Goal: Transaction & Acquisition: Purchase product/service

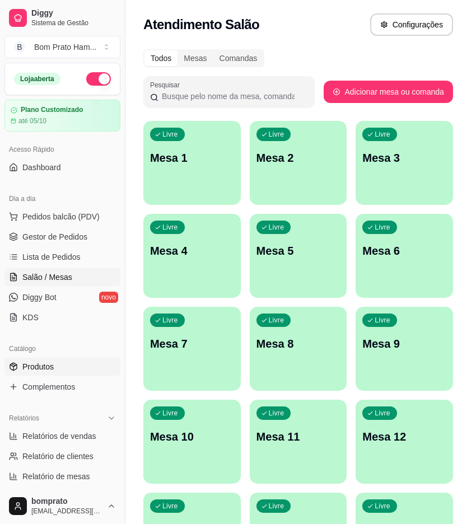
click at [71, 360] on link "Produtos" at bounding box center [62, 367] width 116 height 18
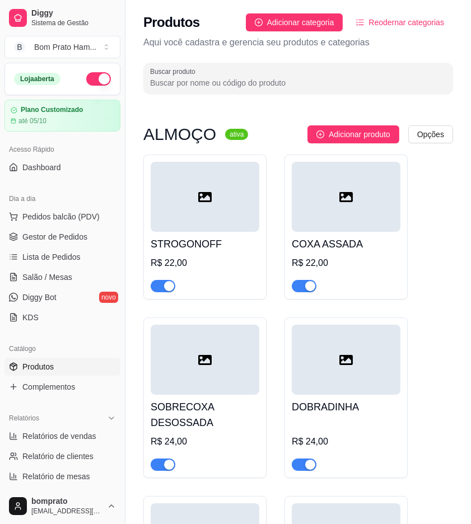
click at [221, 226] on div at bounding box center [205, 197] width 109 height 70
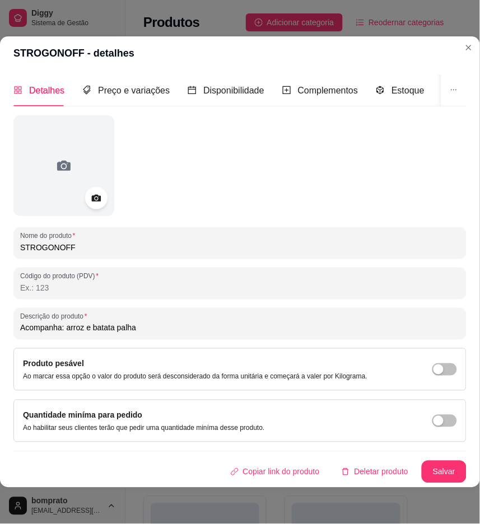
drag, startPoint x: 204, startPoint y: 321, endPoint x: -1, endPoint y: 298, distance: 206.8
click at [0, 298] on html "Diggy Sistema de Gestão B Bom Prato Ham ... Loja aberta Plano Customizado até 0…" at bounding box center [240, 262] width 480 height 524
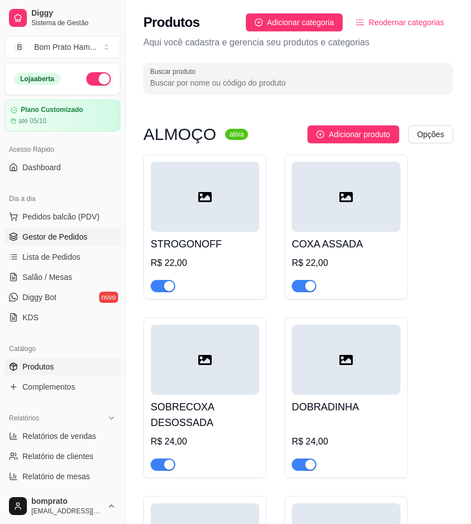
click at [42, 239] on span "Gestor de Pedidos" at bounding box center [54, 236] width 65 height 11
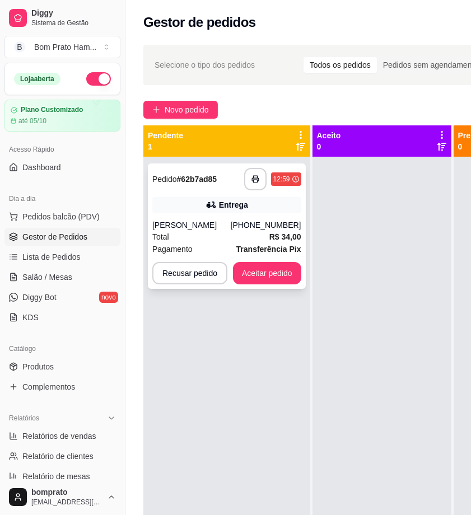
click at [266, 230] on div "[PHONE_NUMBER]" at bounding box center [266, 224] width 71 height 11
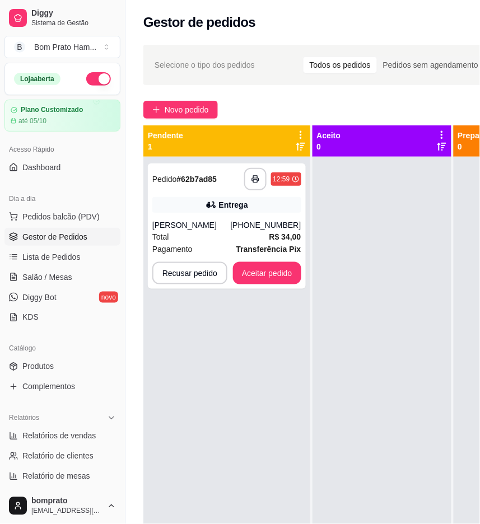
scroll to position [101, 0]
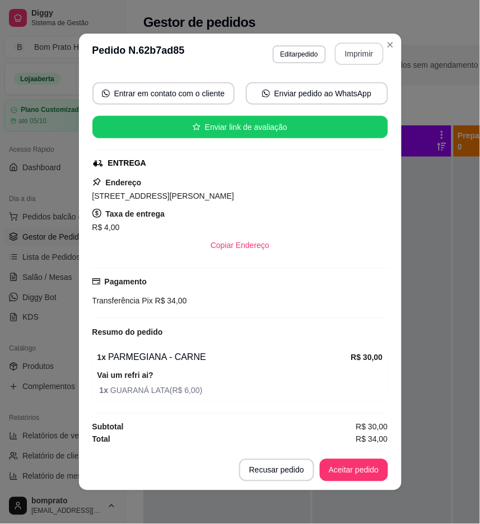
click at [352, 57] on button "Imprimir" at bounding box center [359, 54] width 49 height 22
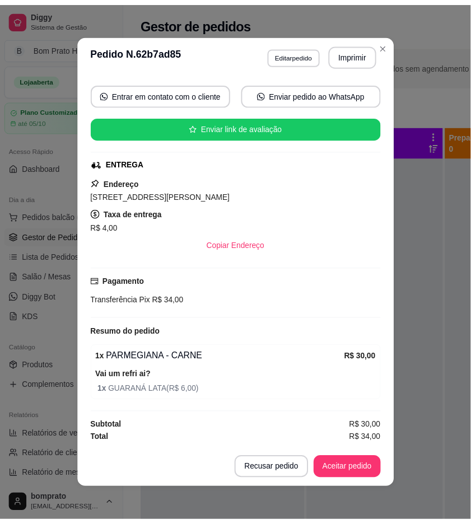
scroll to position [0, 0]
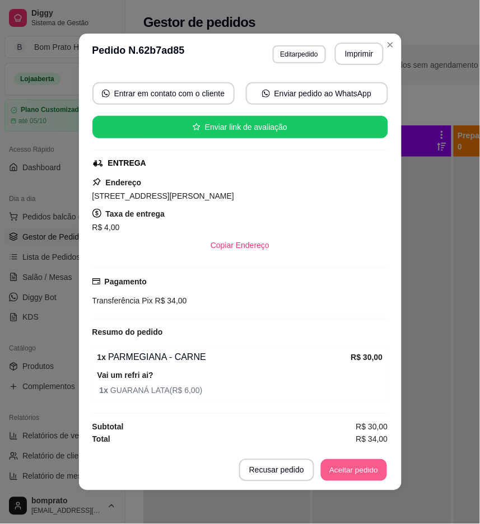
click at [355, 475] on button "Aceitar pedido" at bounding box center [354, 471] width 66 height 22
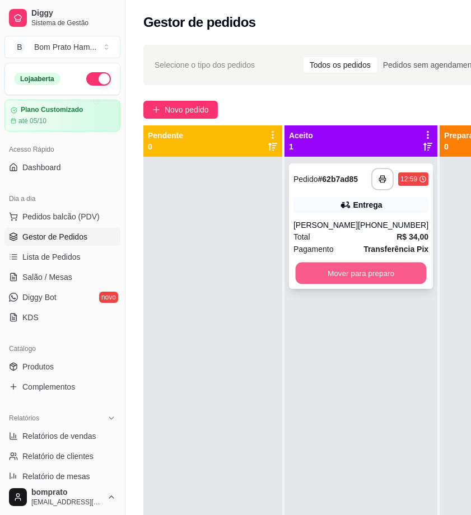
click at [382, 277] on button "Mover para preparo" at bounding box center [361, 274] width 131 height 22
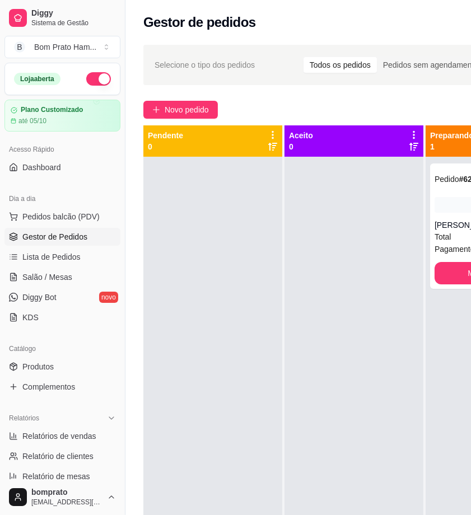
drag, startPoint x: 300, startPoint y: 272, endPoint x: 286, endPoint y: 276, distance: 14.5
click at [326, 216] on div at bounding box center [353, 414] width 139 height 515
click at [343, 222] on div at bounding box center [353, 414] width 139 height 515
click at [409, 104] on div "Novo pedido" at bounding box center [360, 110] width 435 height 18
click at [405, 102] on div "Novo pedido" at bounding box center [360, 110] width 435 height 18
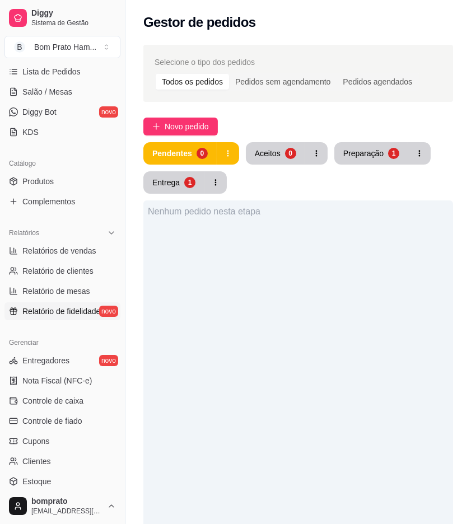
scroll to position [186, 0]
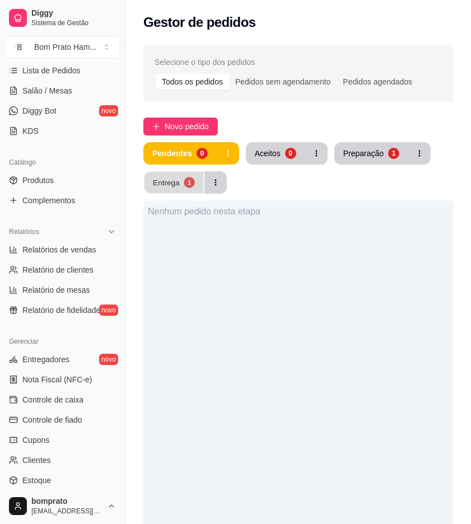
click at [163, 189] on button "Entrega 1" at bounding box center [173, 183] width 59 height 22
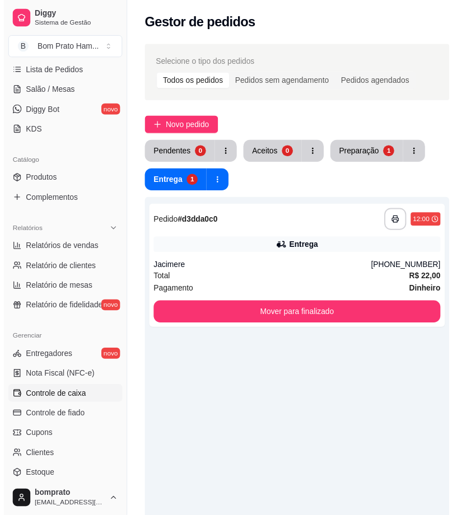
scroll to position [249, 0]
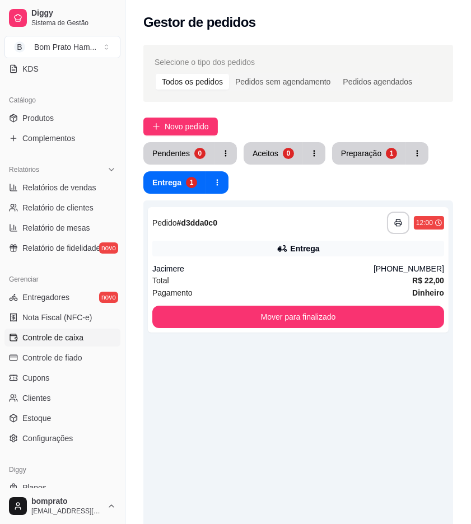
click at [64, 343] on link "Controle de caixa" at bounding box center [62, 338] width 116 height 18
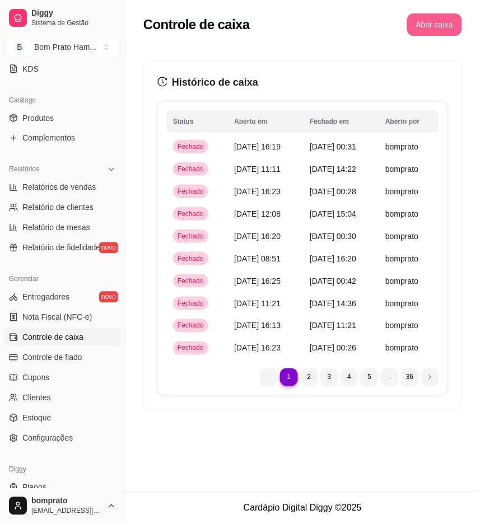
click at [429, 26] on button "Abrir caixa" at bounding box center [434, 24] width 55 height 22
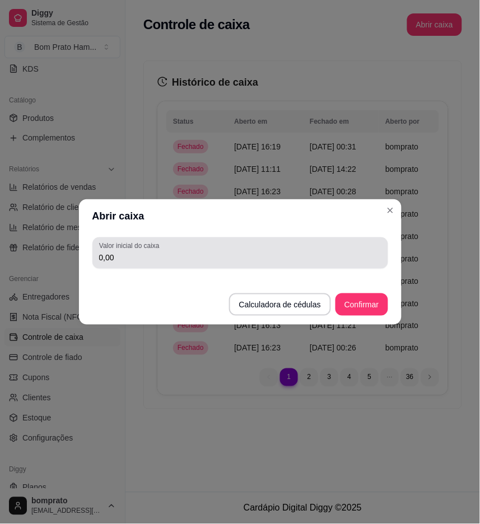
click at [203, 249] on div "0,00" at bounding box center [240, 253] width 282 height 22
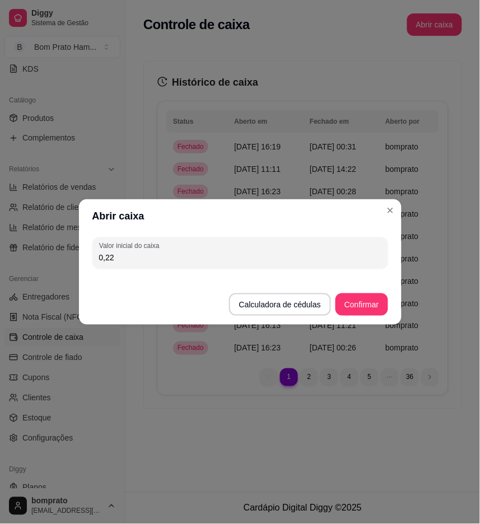
drag, startPoint x: 252, startPoint y: 259, endPoint x: 51, endPoint y: 258, distance: 201.0
click at [52, 258] on div "Abrir caixa Valor inicial do caixa 0,22 Calculadora de cédulas Confirmar" at bounding box center [240, 262] width 480 height 524
type input "0,00"
click at [361, 299] on button "Confirmar" at bounding box center [361, 304] width 52 height 22
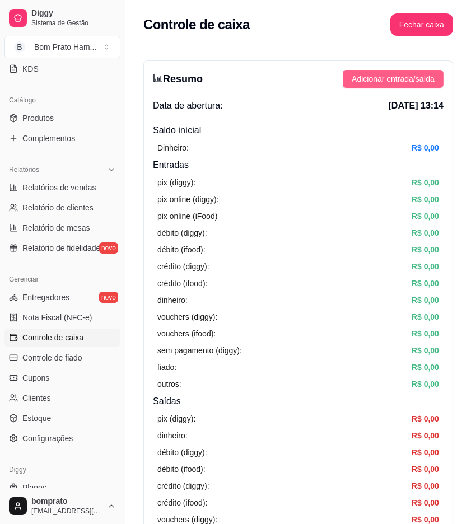
click at [412, 80] on span "Adicionar entrada/saída" at bounding box center [393, 79] width 83 height 12
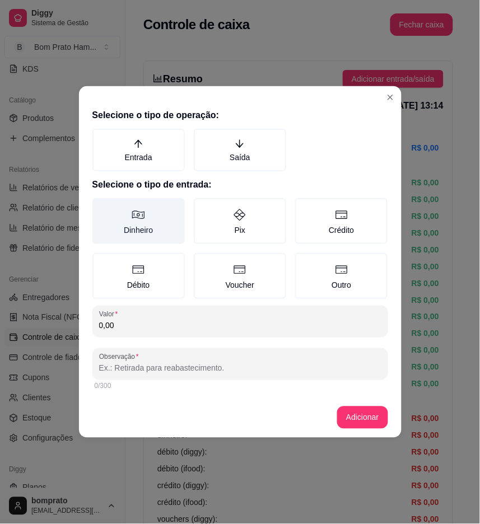
click at [133, 222] on label "Dinheiro" at bounding box center [138, 221] width 92 height 46
click at [101, 207] on button "Dinheiro" at bounding box center [96, 202] width 9 height 9
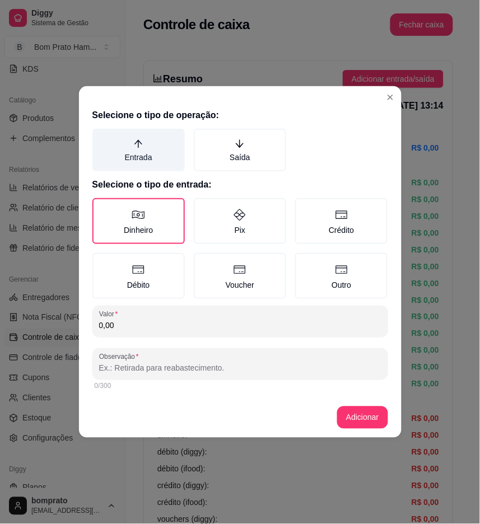
click at [144, 154] on label "Entrada" at bounding box center [138, 150] width 92 height 43
click at [101, 137] on button "Entrada" at bounding box center [96, 132] width 9 height 9
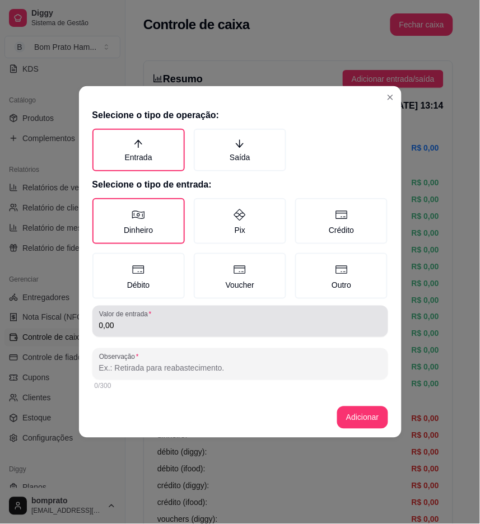
click at [152, 317] on label "Valor de entrada" at bounding box center [127, 315] width 56 height 10
click at [152, 320] on input "0,00" at bounding box center [240, 325] width 282 height 11
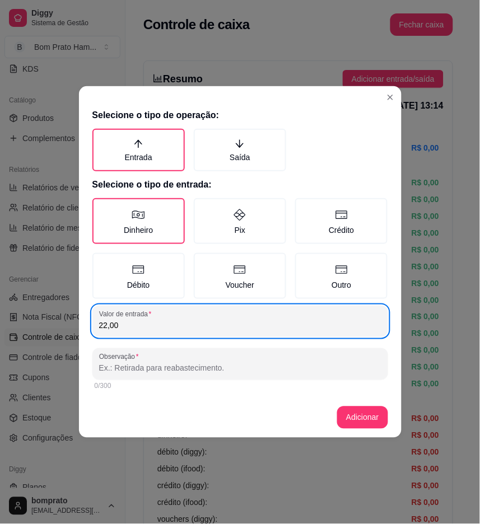
type input "22,00"
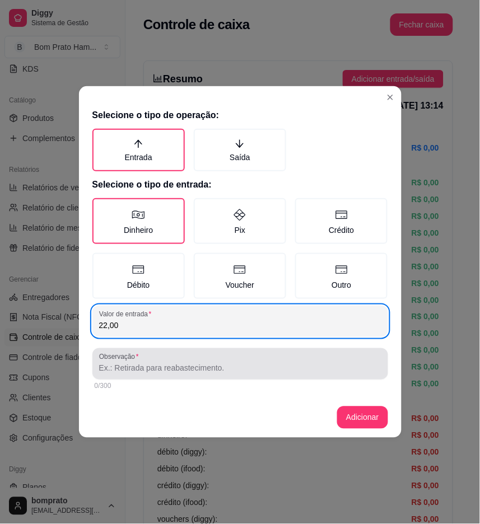
click at [264, 377] on div "Observação" at bounding box center [240, 363] width 296 height 31
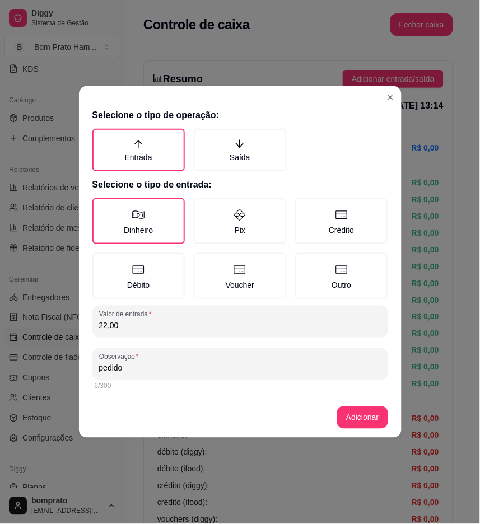
type input "pedido"
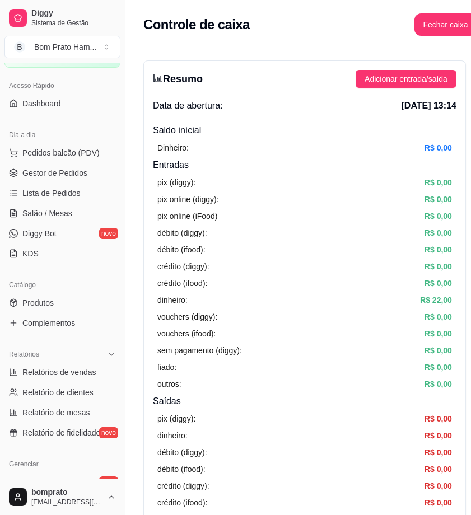
scroll to position [62, 0]
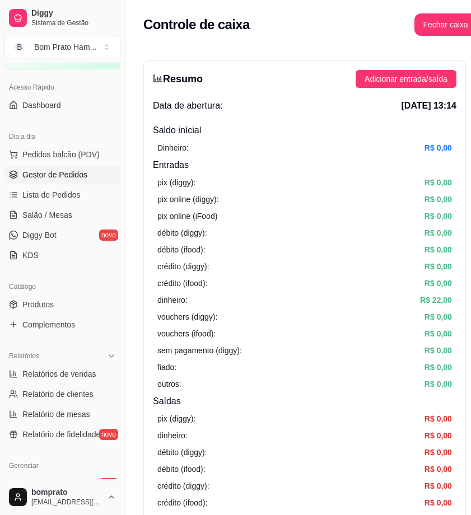
click at [79, 170] on span "Gestor de Pedidos" at bounding box center [54, 174] width 65 height 11
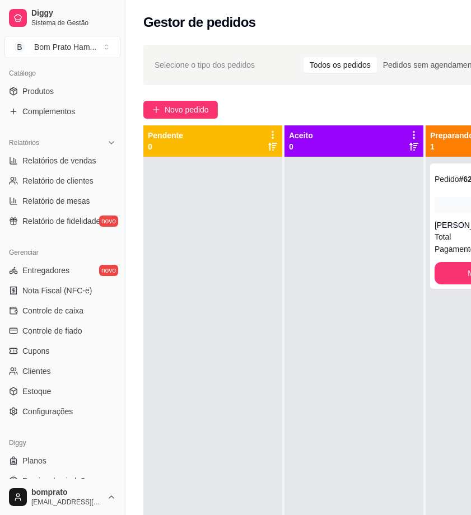
scroll to position [281, 0]
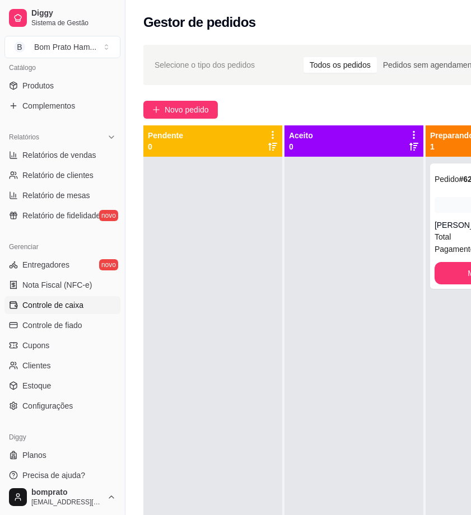
click at [85, 305] on link "Controle de caixa" at bounding box center [62, 305] width 116 height 18
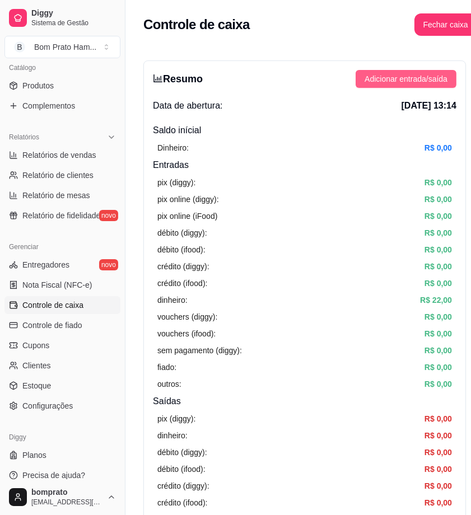
click at [404, 80] on span "Adicionar entrada/saída" at bounding box center [406, 79] width 83 height 12
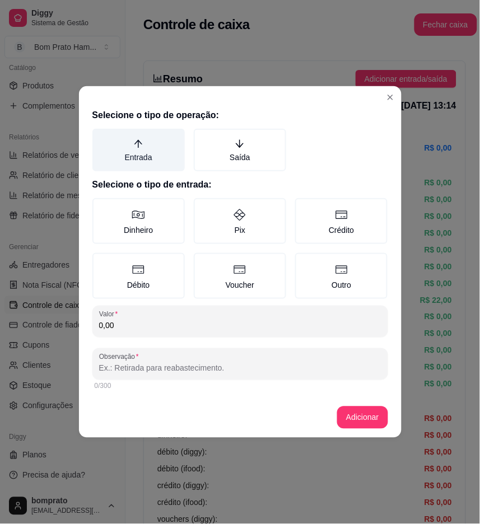
click at [165, 155] on label "Entrada" at bounding box center [138, 150] width 92 height 43
click at [101, 137] on button "Entrada" at bounding box center [96, 132] width 9 height 9
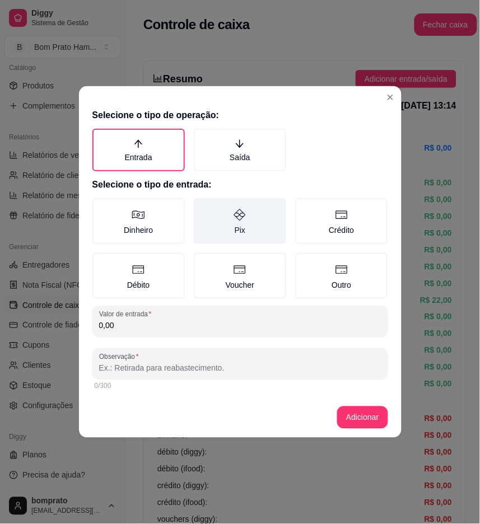
click at [251, 204] on label "Pix" at bounding box center [240, 221] width 92 height 46
click at [202, 204] on button "Pix" at bounding box center [197, 202] width 9 height 9
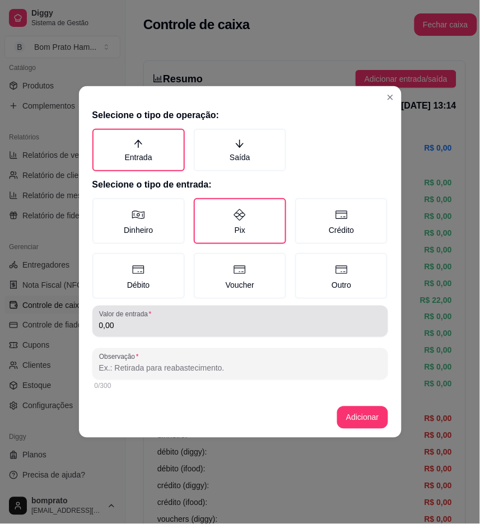
click at [239, 315] on div "0,00" at bounding box center [240, 321] width 282 height 22
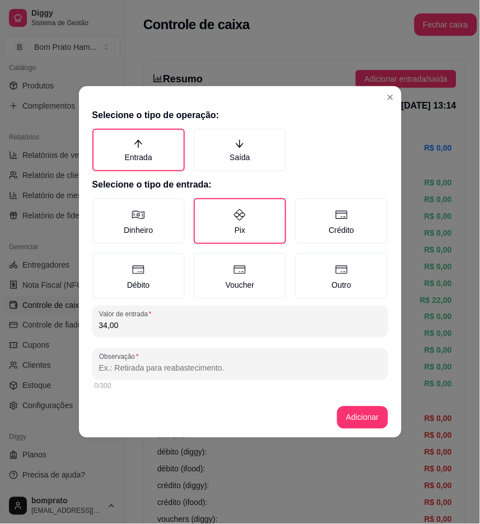
type input "34,00"
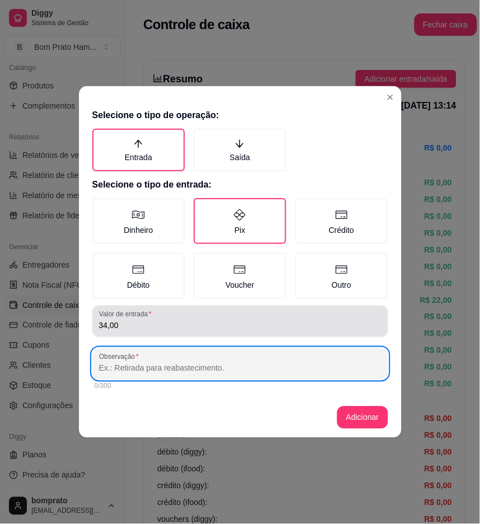
type input "o"
type input "pedido"
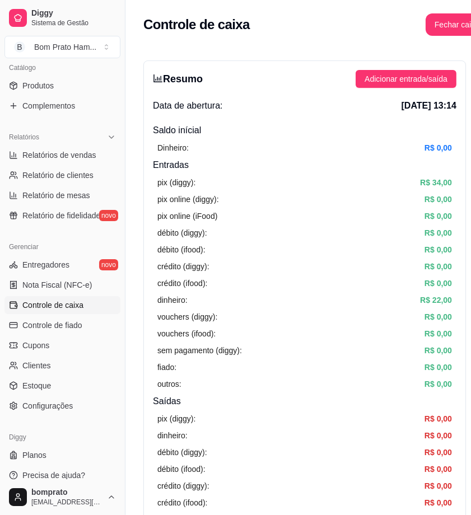
click at [239, 315] on div "vouchers (diggy): R$ 0,00" at bounding box center [304, 317] width 295 height 12
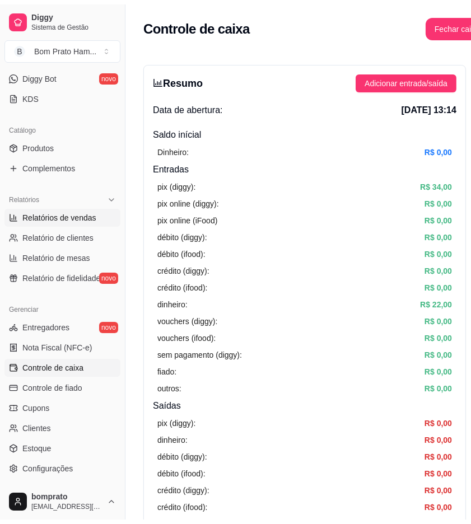
scroll to position [157, 0]
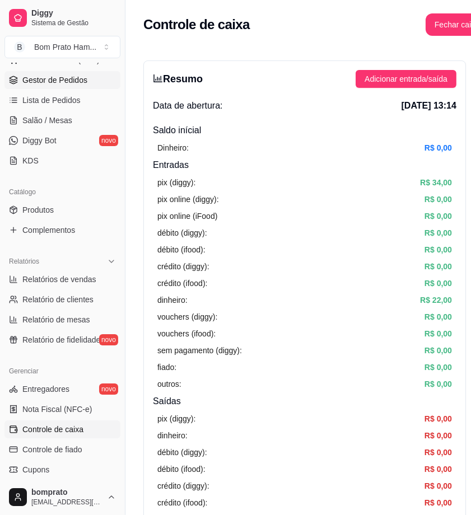
click at [75, 78] on span "Gestor de Pedidos" at bounding box center [54, 79] width 65 height 11
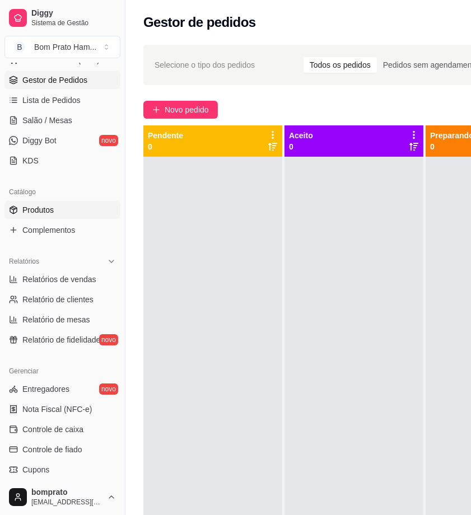
click at [73, 214] on link "Produtos" at bounding box center [62, 210] width 116 height 18
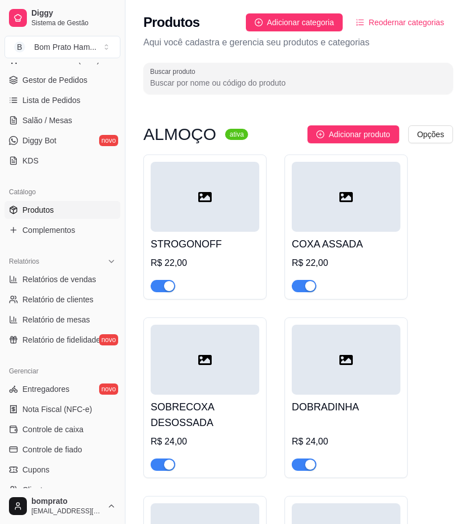
click at [256, 282] on div at bounding box center [205, 281] width 109 height 22
click at [332, 373] on div at bounding box center [346, 360] width 109 height 70
click at [208, 441] on div "R$ 24,00" at bounding box center [205, 441] width 109 height 13
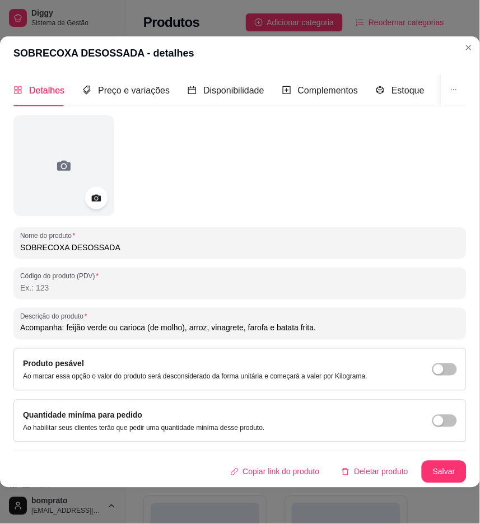
drag, startPoint x: 334, startPoint y: 325, endPoint x: -1, endPoint y: 324, distance: 334.8
click at [0, 324] on html "Diggy Sistema de Gestão B Bom Prato Ham ... Loja aberta Plano Customizado até 0…" at bounding box center [240, 262] width 480 height 524
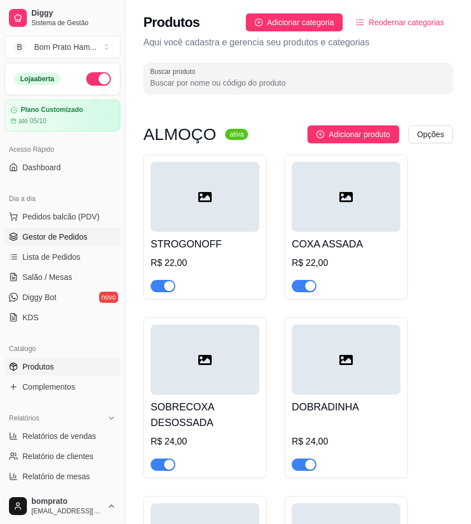
click at [37, 234] on span "Gestor de Pedidos" at bounding box center [54, 236] width 65 height 11
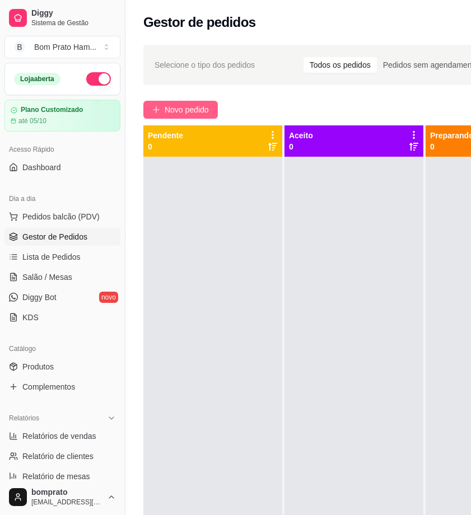
click at [189, 113] on span "Novo pedido" at bounding box center [187, 110] width 44 height 12
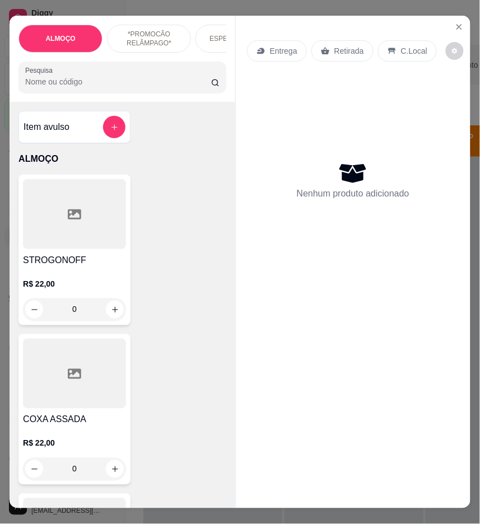
click at [259, 46] on icon at bounding box center [260, 50] width 9 height 9
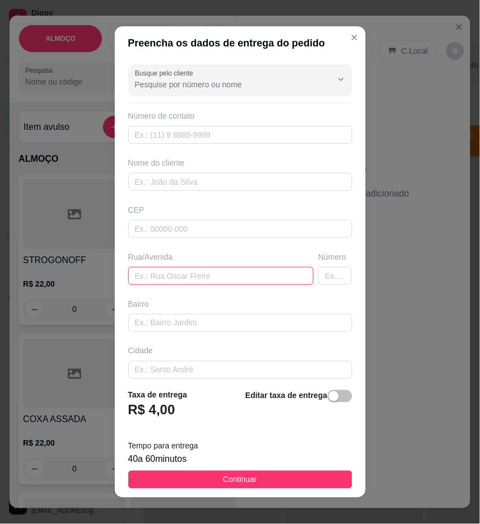
paste input "[PERSON_NAME]"
type input "[PERSON_NAME]"
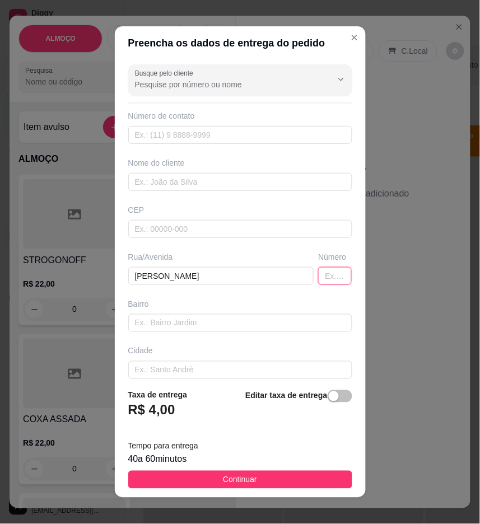
click at [318, 278] on input "text" at bounding box center [335, 276] width 34 height 18
type input "87"
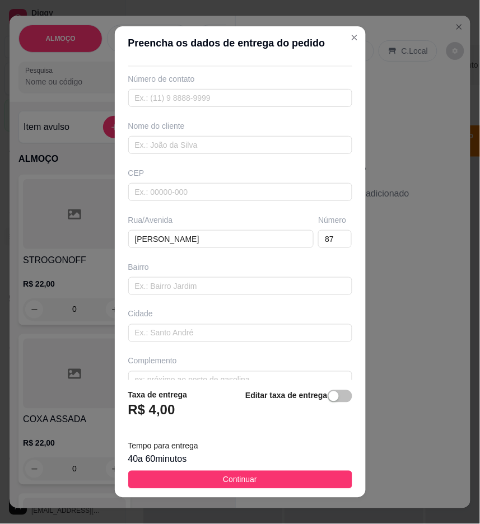
scroll to position [57, 0]
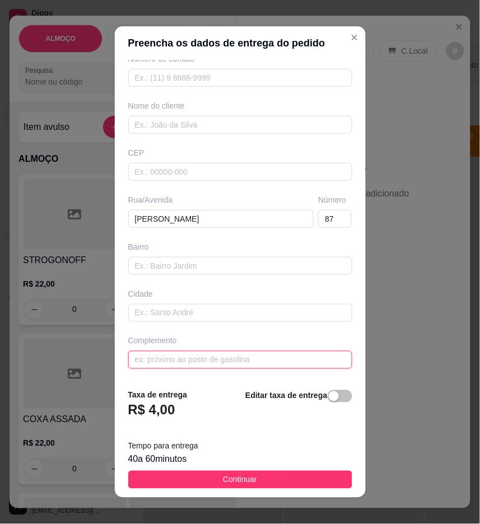
paste input "por trás dos prédios de voador"
type input "por trás dos prédios de voador"
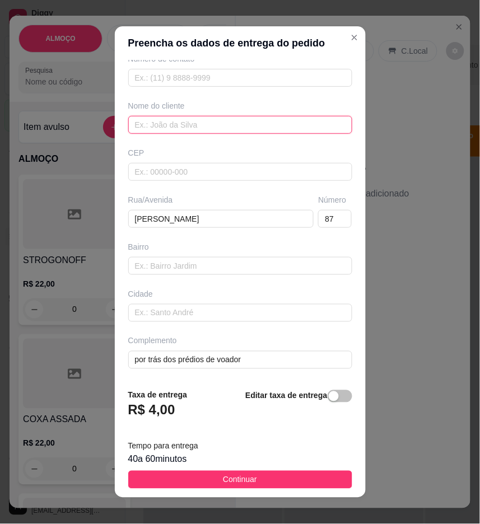
paste input "[PERSON_NAME]"
type input "[PERSON_NAME]"
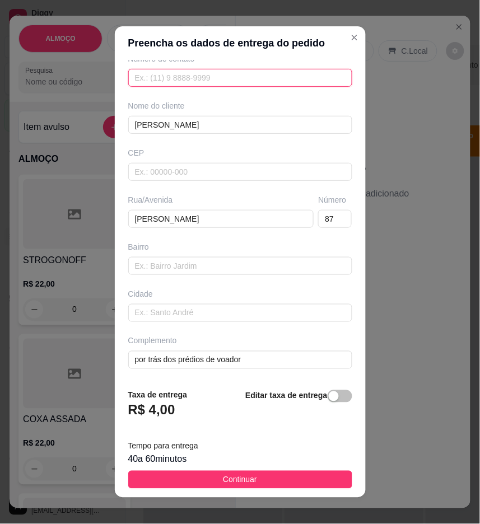
paste input "[PHONE_NUMBER]"
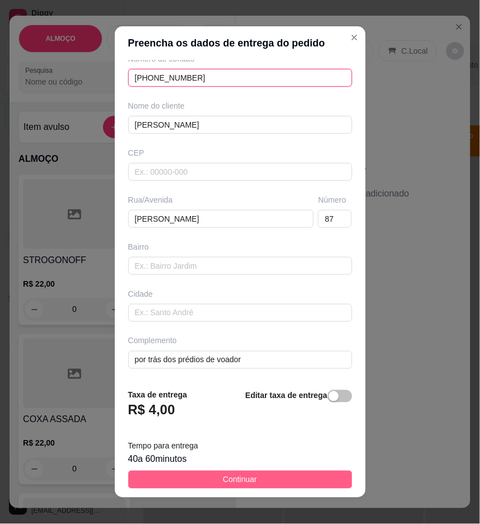
type input "[PHONE_NUMBER]"
click at [242, 479] on span "Continuar" at bounding box center [240, 480] width 34 height 12
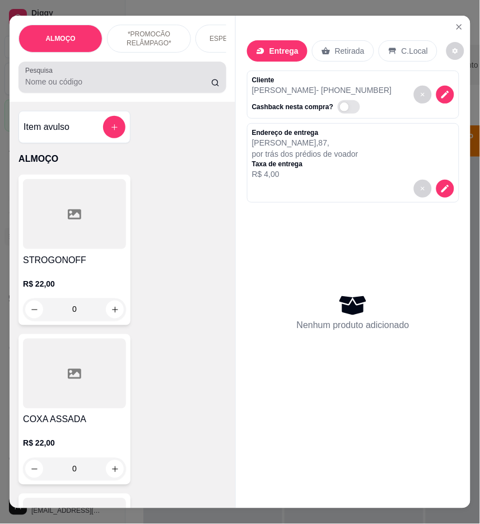
click at [114, 80] on div at bounding box center [122, 77] width 194 height 22
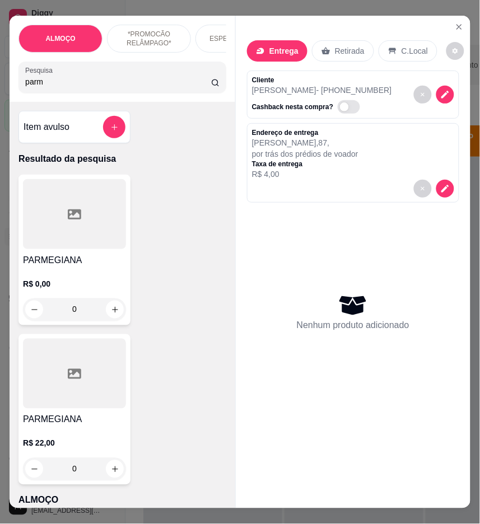
type input "parm"
click at [86, 281] on div "R$ 0,00 0" at bounding box center [74, 294] width 103 height 54
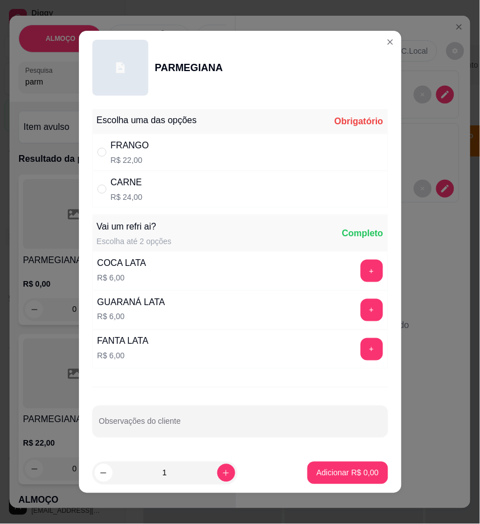
click at [309, 154] on div "FRANGO R$ 22,00" at bounding box center [240, 152] width 296 height 37
radio input "true"
click at [337, 462] on button "Adicionar R$ 22,00" at bounding box center [345, 473] width 85 height 22
type input "1"
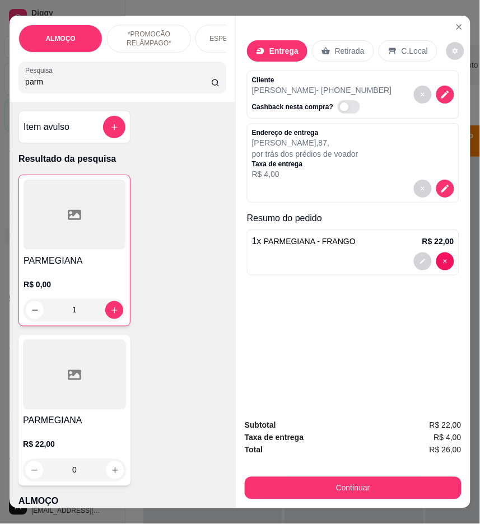
click at [68, 279] on div "R$ 0,00 1" at bounding box center [75, 295] width 102 height 54
drag, startPoint x: 118, startPoint y: 86, endPoint x: -1, endPoint y: 83, distance: 119.3
click at [0, 83] on html "**********" at bounding box center [240, 262] width 480 height 524
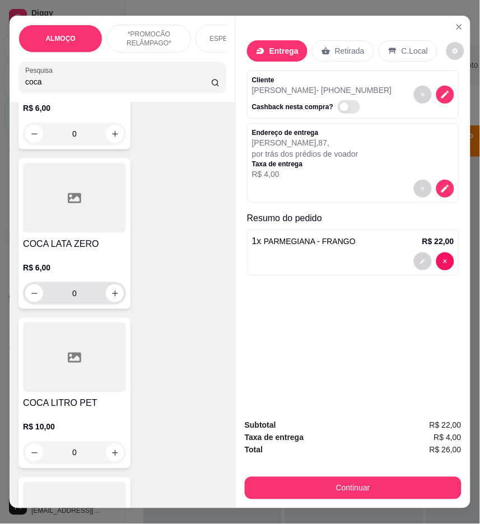
scroll to position [186, 0]
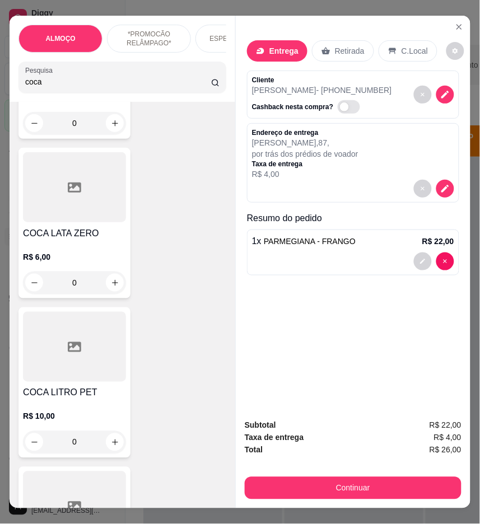
type input "coca"
click at [74, 390] on h4 "COCA LITRO PET" at bounding box center [74, 392] width 103 height 13
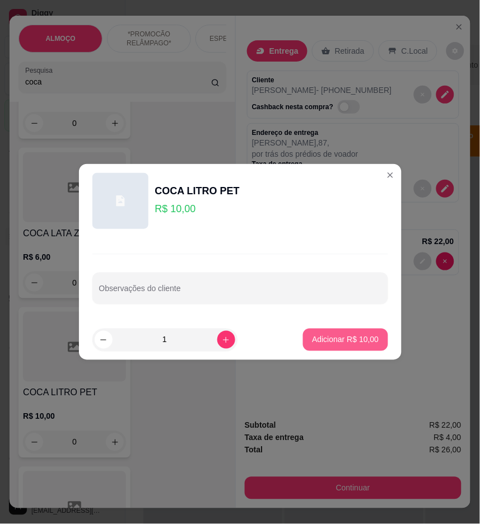
click at [326, 340] on p "Adicionar R$ 10,00" at bounding box center [345, 339] width 67 height 11
type input "1"
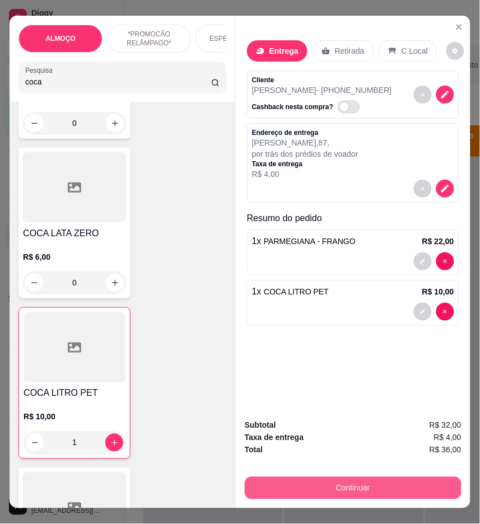
click at [379, 483] on button "Continuar" at bounding box center [353, 488] width 217 height 22
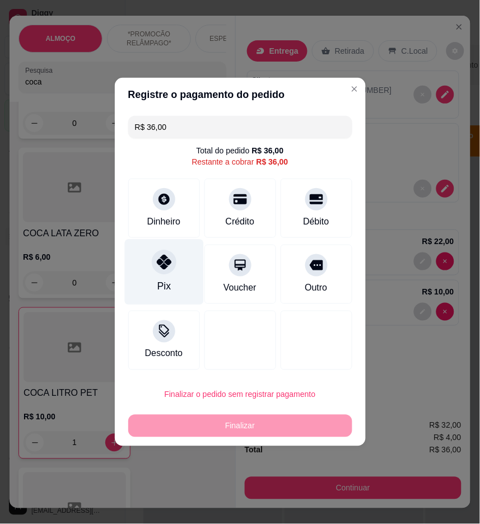
click at [174, 282] on div "Pix" at bounding box center [163, 273] width 79 height 66
type input "R$ 0,00"
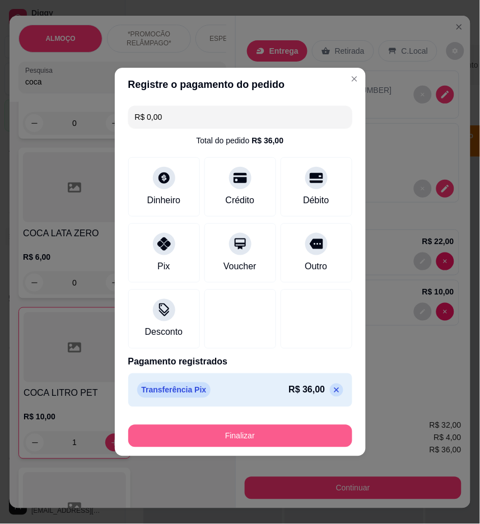
click at [320, 441] on button "Finalizar" at bounding box center [240, 436] width 224 height 22
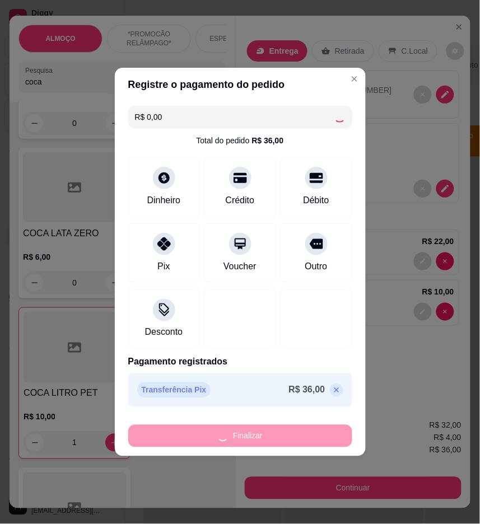
type input "0"
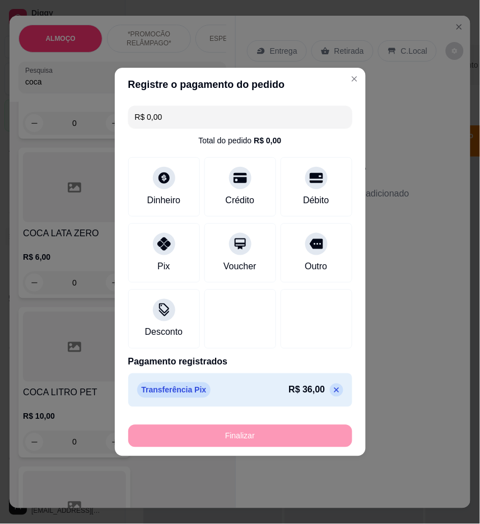
type input "-R$ 36,00"
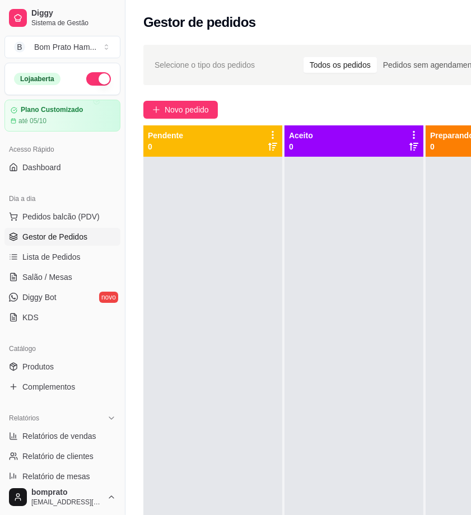
click at [175, 119] on div "**********" at bounding box center [360, 346] width 471 height 616
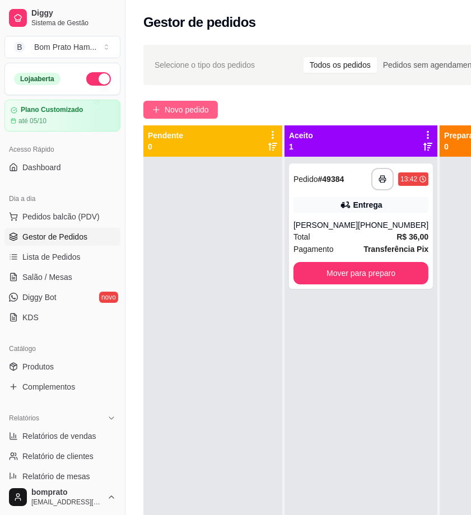
click at [180, 109] on span "Novo pedido" at bounding box center [187, 110] width 44 height 12
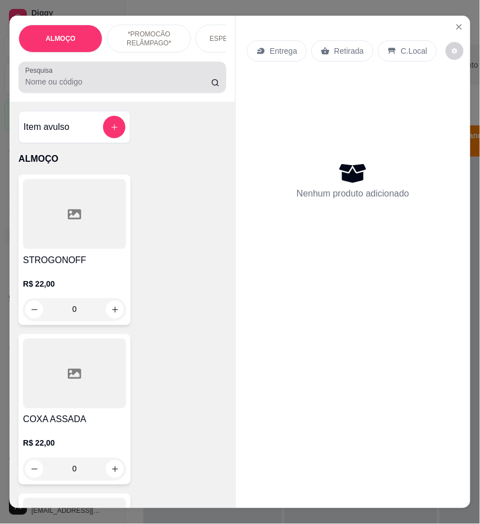
click at [136, 93] on div "Pesquisa" at bounding box center [122, 77] width 208 height 31
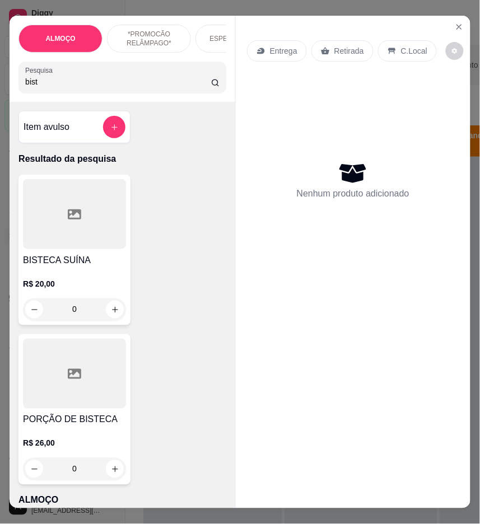
click at [52, 242] on div at bounding box center [74, 214] width 103 height 70
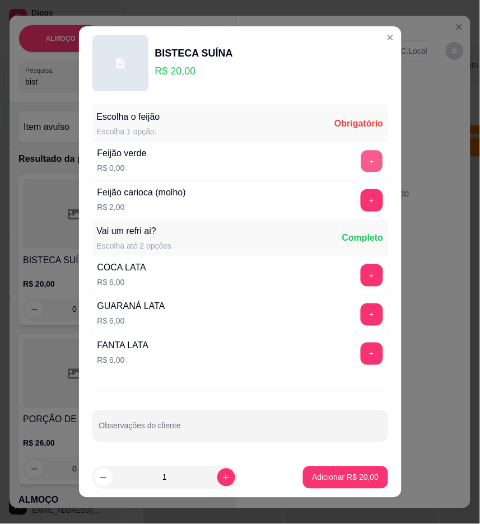
click at [361, 156] on button "+" at bounding box center [372, 162] width 22 height 22
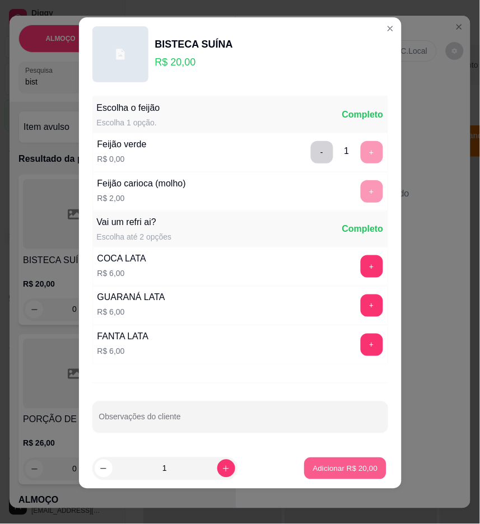
click at [333, 465] on p "Adicionar R$ 20,00" at bounding box center [345, 468] width 65 height 11
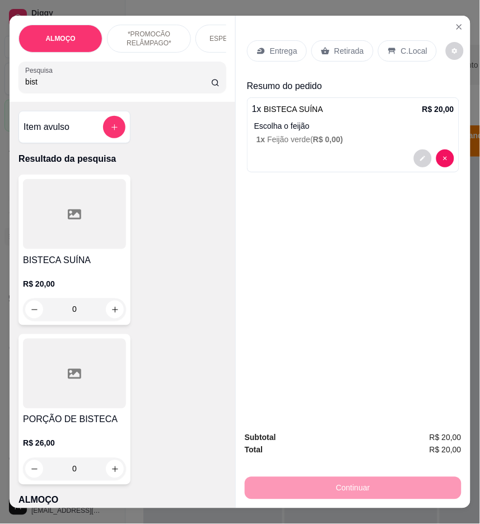
drag, startPoint x: 109, startPoint y: 82, endPoint x: 4, endPoint y: 4, distance: 130.3
click at [0, 11] on html "**********" at bounding box center [240, 262] width 480 height 524
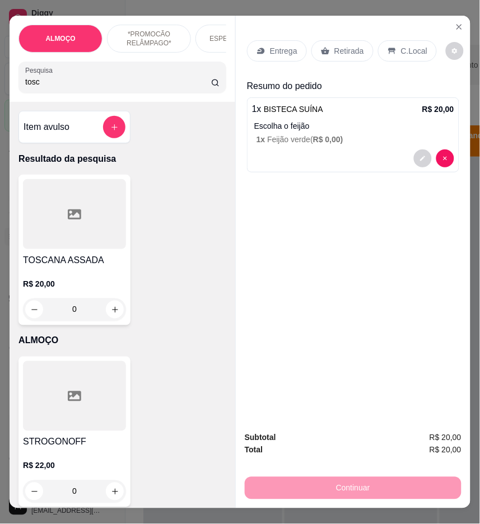
type input "tosc"
click at [40, 204] on div at bounding box center [74, 214] width 103 height 70
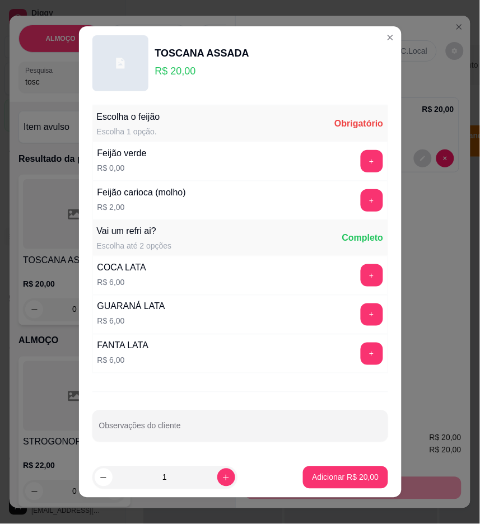
click at [361, 154] on button "+" at bounding box center [372, 161] width 22 height 22
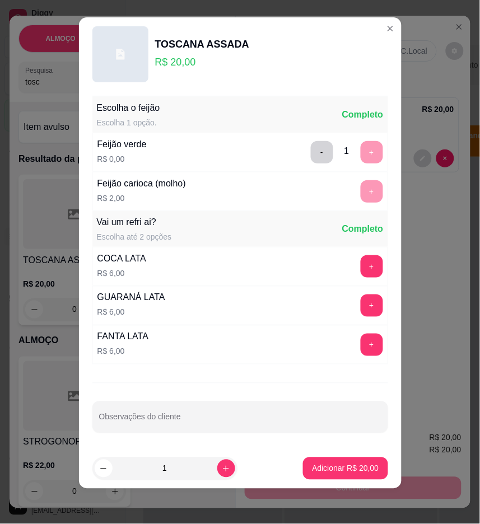
click at [358, 458] on button "Adicionar R$ 20,00" at bounding box center [345, 468] width 85 height 22
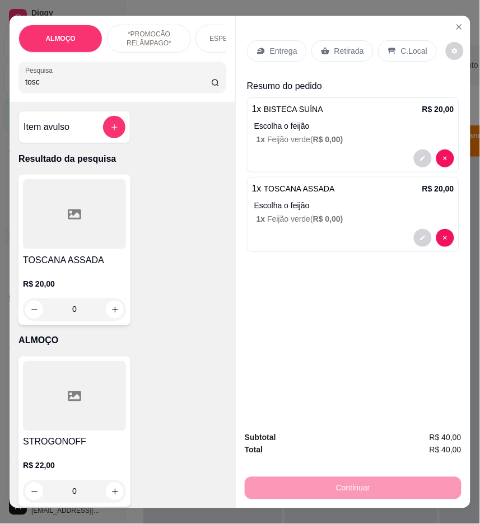
click at [354, 468] on div "Subtotal R$ 40,00 Total R$ 40,00 Continuar" at bounding box center [353, 466] width 217 height 68
click at [278, 45] on p "Entrega" at bounding box center [283, 50] width 27 height 11
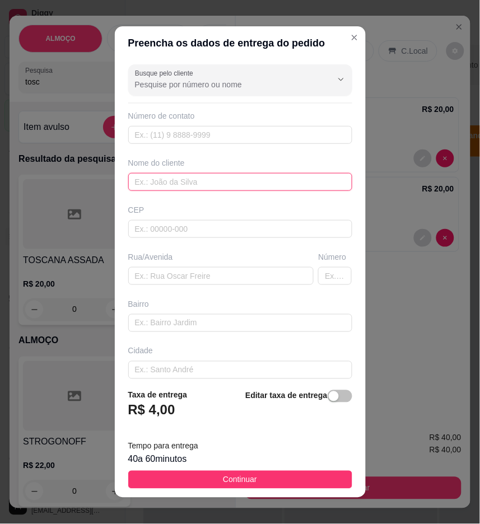
paste input "[PERSON_NAME]"
type input "[PERSON_NAME]"
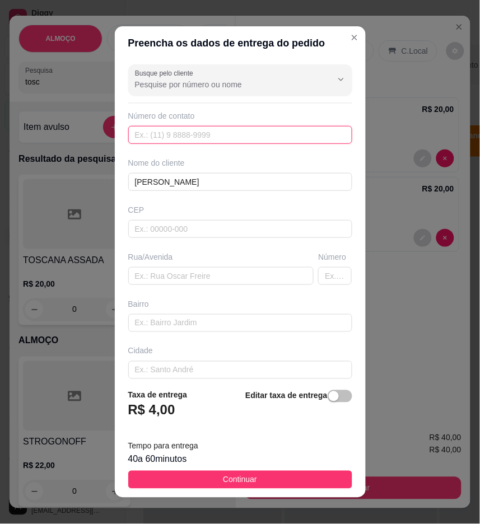
paste input "[PHONE_NUMBER]"
type input "[PHONE_NUMBER]"
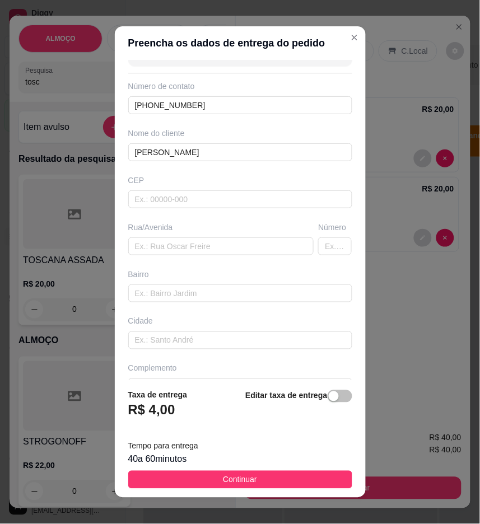
scroll to position [57, 0]
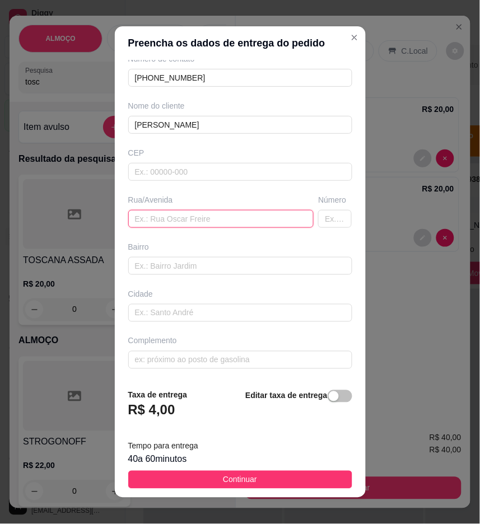
paste input "rua expedito Salvador"
type input "rua expedito Salvador"
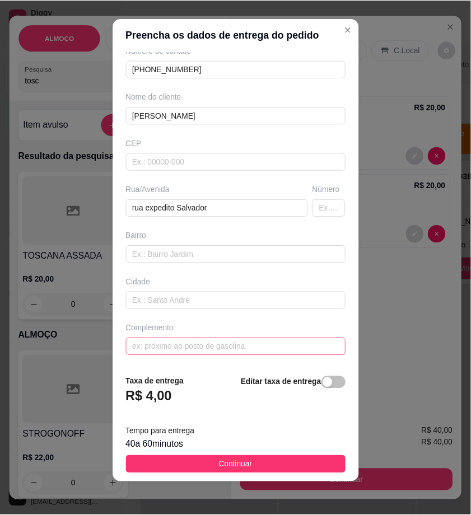
scroll to position [9, 0]
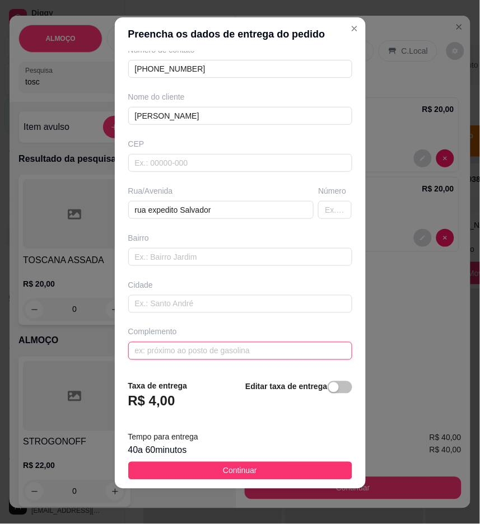
paste input "próximo a Douglas da distribuidora"
type input "próximo a Douglas da distribuidora"
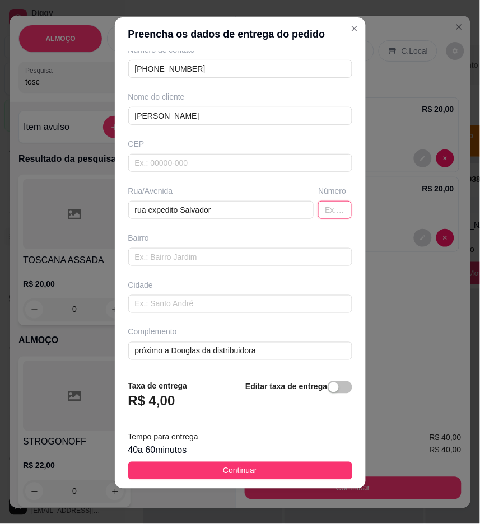
click at [318, 214] on input "text" at bounding box center [335, 210] width 34 height 18
type input "21"
click at [300, 254] on input "text" at bounding box center [240, 257] width 224 height 18
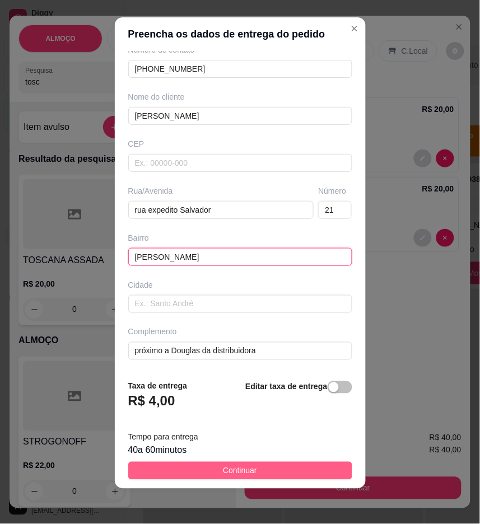
type input "[PERSON_NAME]"
click at [305, 478] on button "Continuar" at bounding box center [240, 471] width 224 height 18
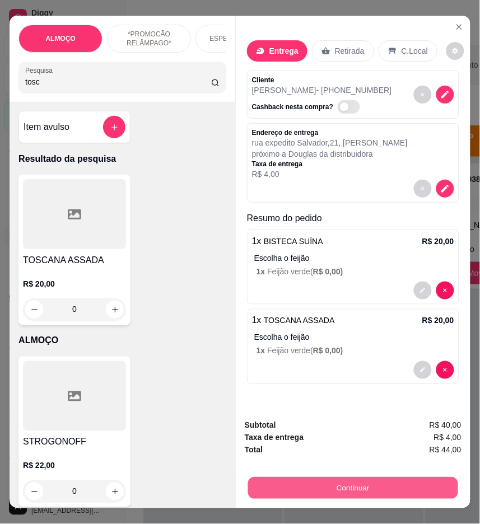
click at [360, 487] on button "Continuar" at bounding box center [353, 489] width 210 height 22
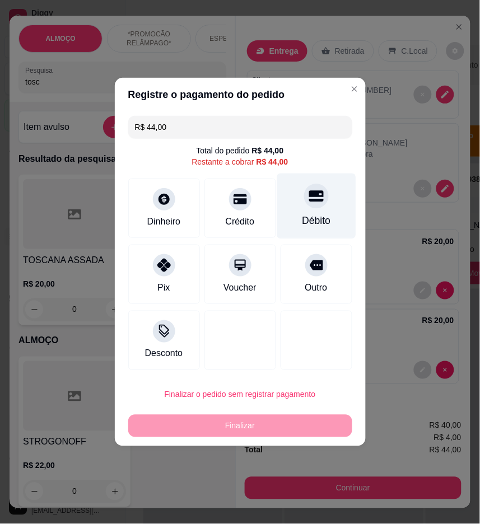
click at [320, 211] on div "Débito" at bounding box center [316, 207] width 79 height 66
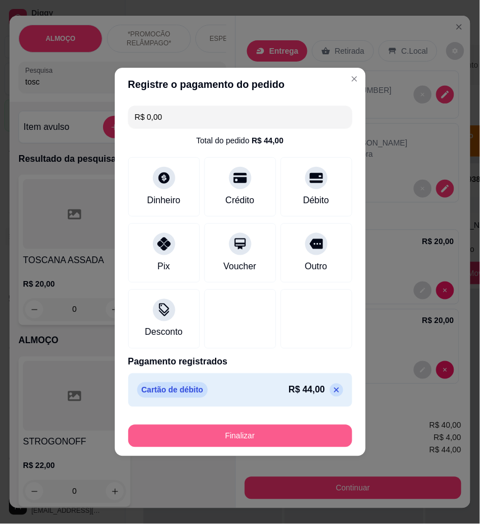
click at [284, 432] on button "Finalizar" at bounding box center [240, 436] width 224 height 22
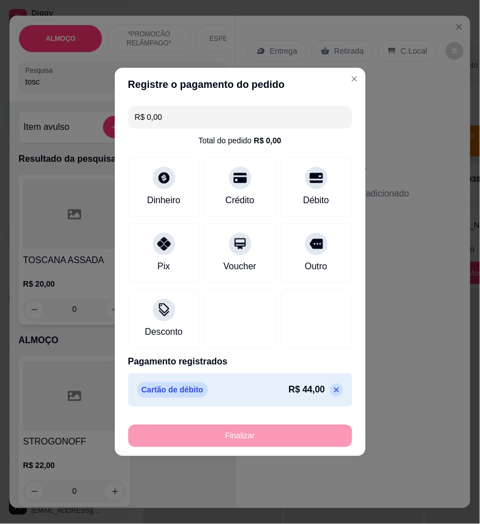
type input "-R$ 44,00"
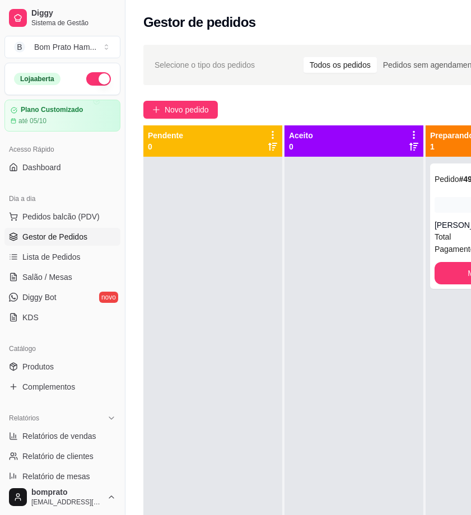
click at [298, 95] on div "**********" at bounding box center [360, 346] width 471 height 616
